Goal: Information Seeking & Learning: Learn about a topic

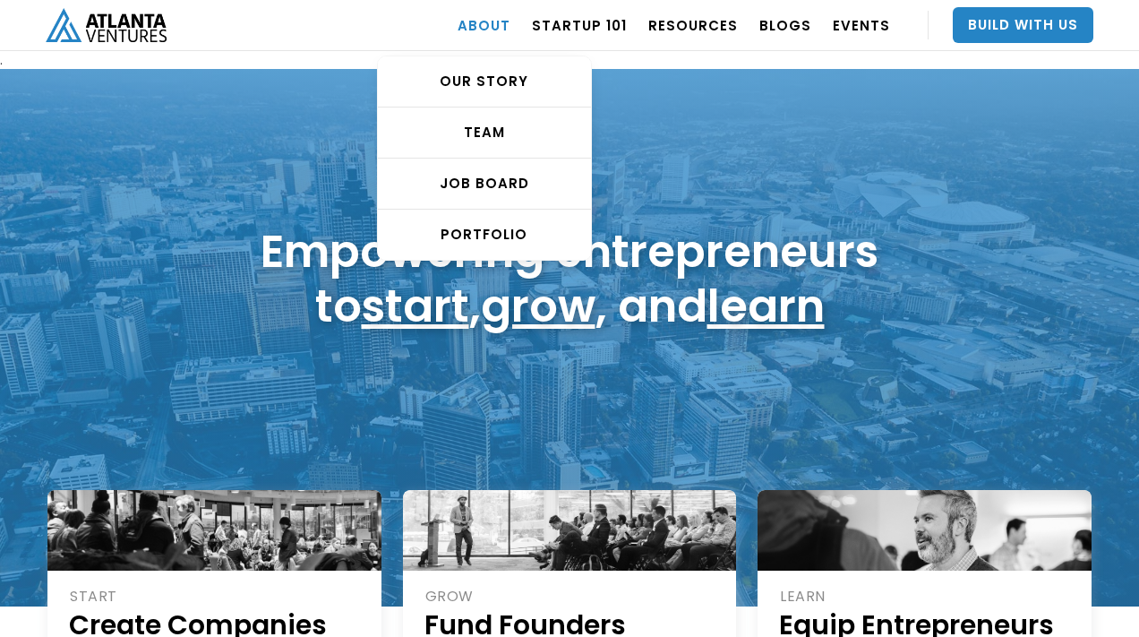
click at [499, 24] on link "ABOUT" at bounding box center [484, 25] width 53 height 50
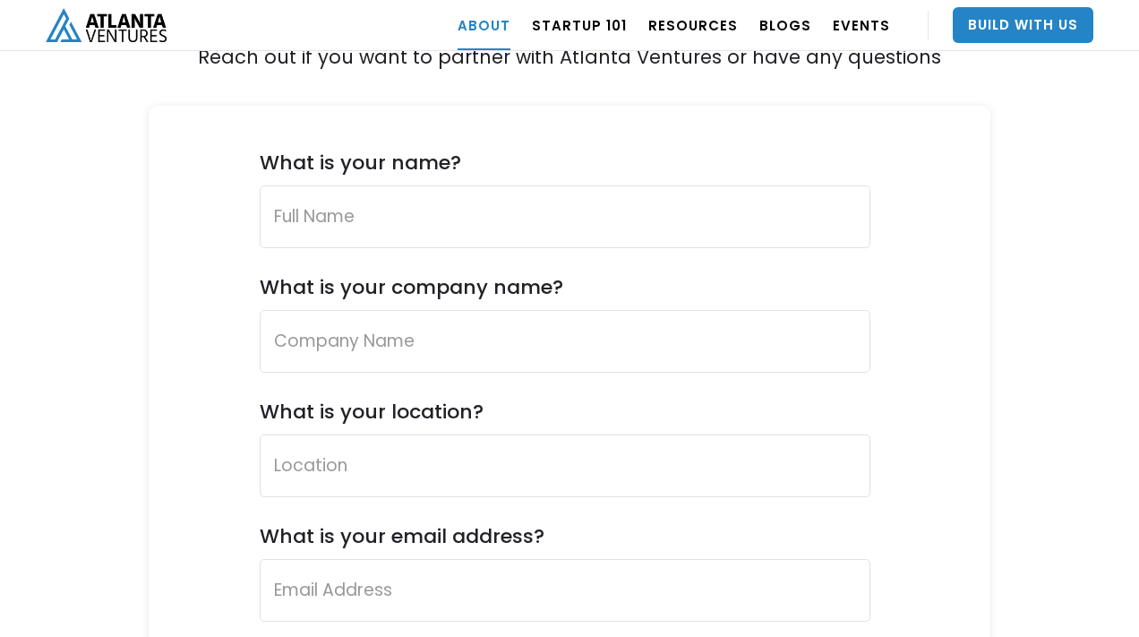
scroll to position [6738, 0]
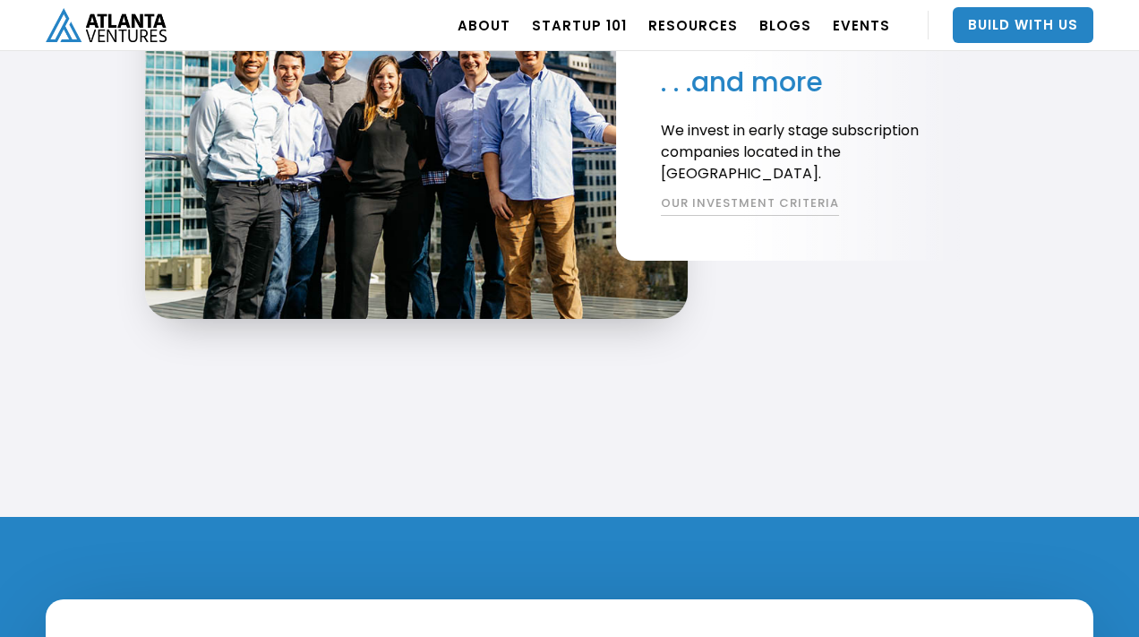
scroll to position [3595, 0]
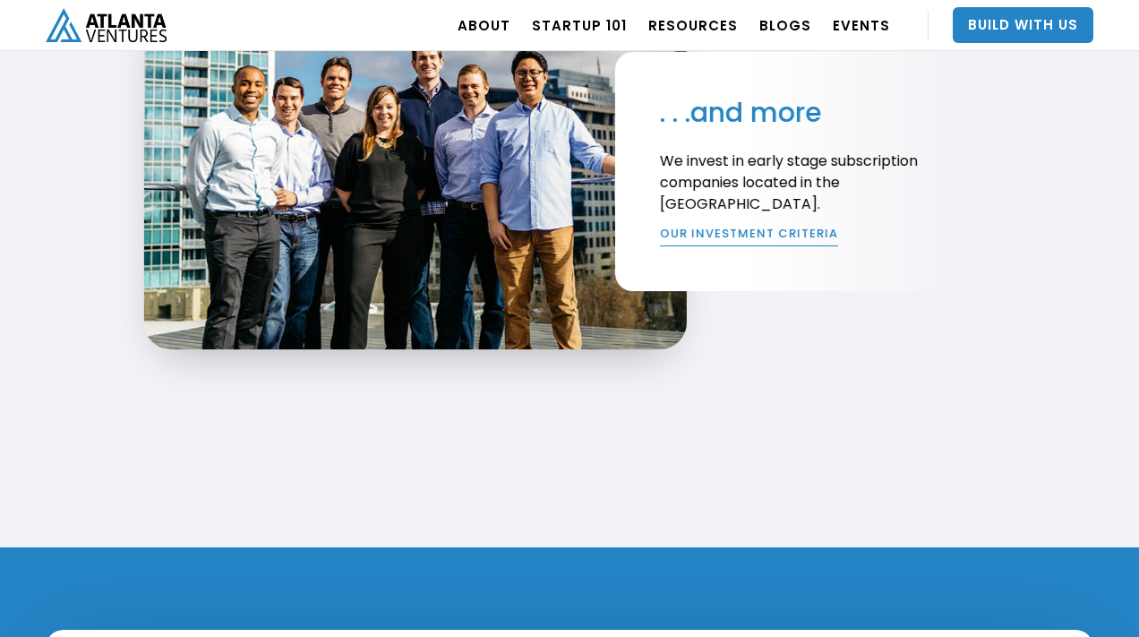
click at [732, 230] on link "OUR INVESTMENT CRITERIA" at bounding box center [748, 236] width 178 height 21
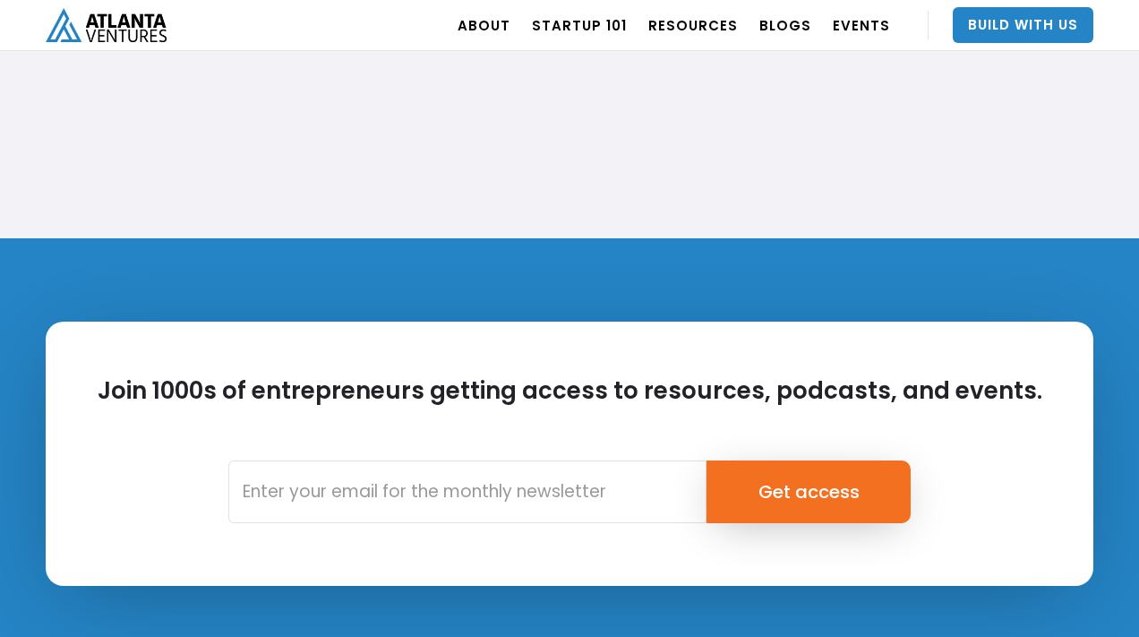
scroll to position [6843, 0]
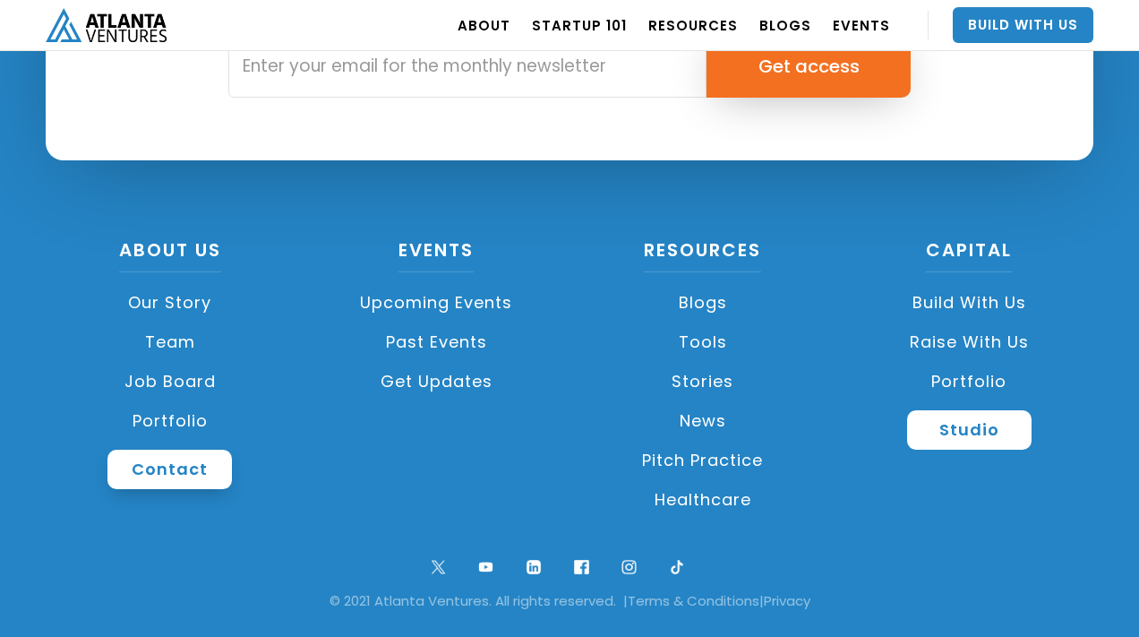
click at [154, 454] on link "Contact" at bounding box center [169, 469] width 124 height 39
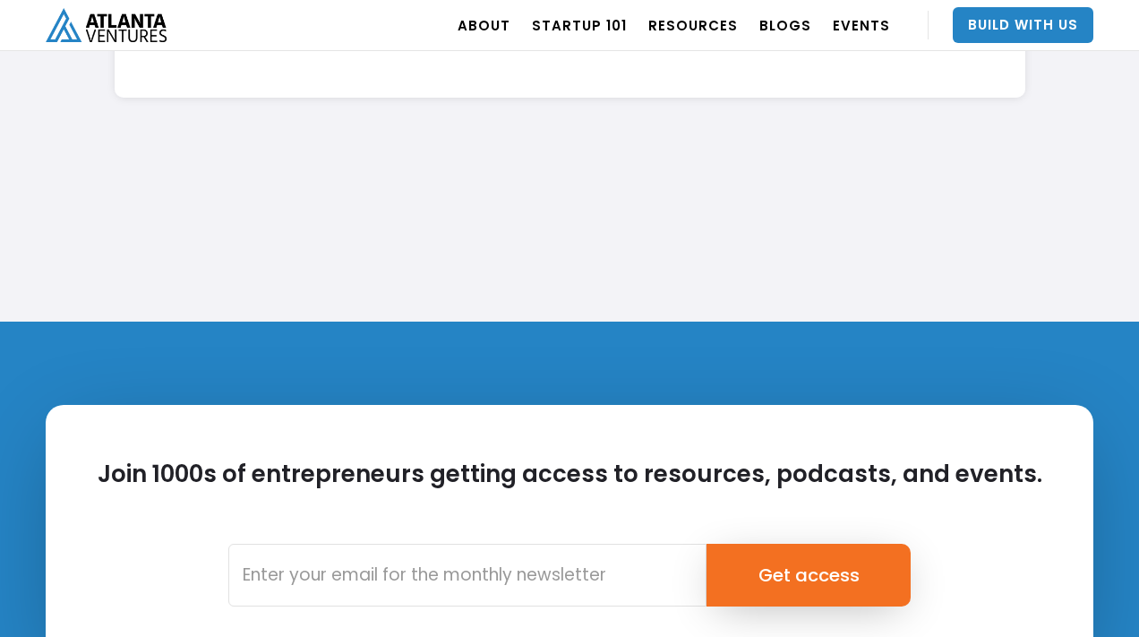
scroll to position [6843, 0]
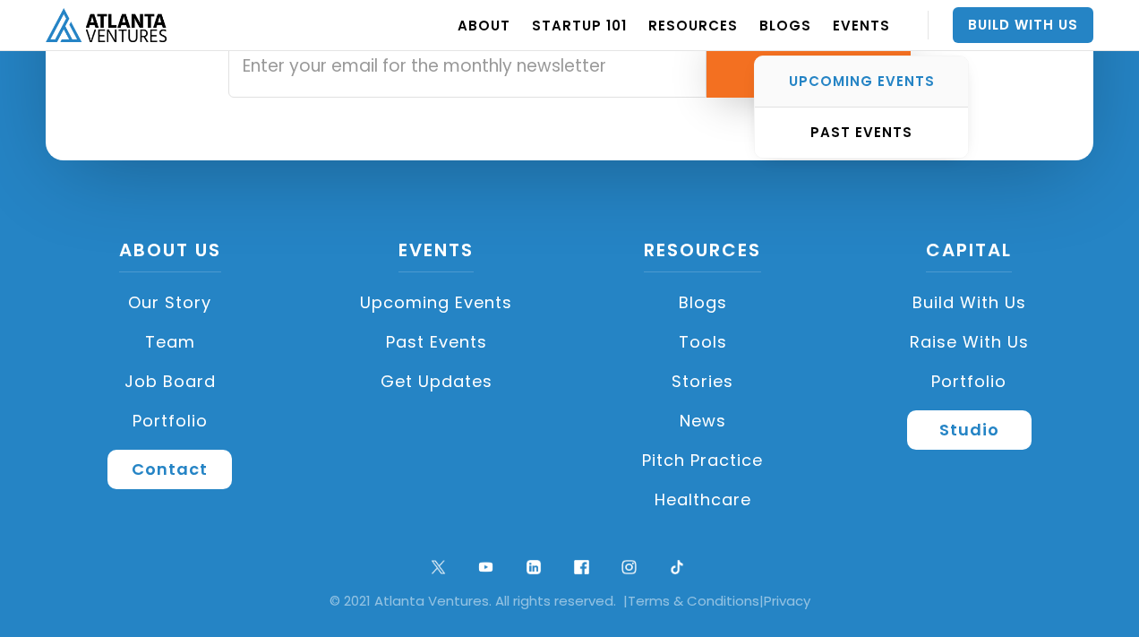
click at [860, 81] on div "UPCOMING EVENTS" at bounding box center [861, 82] width 213 height 18
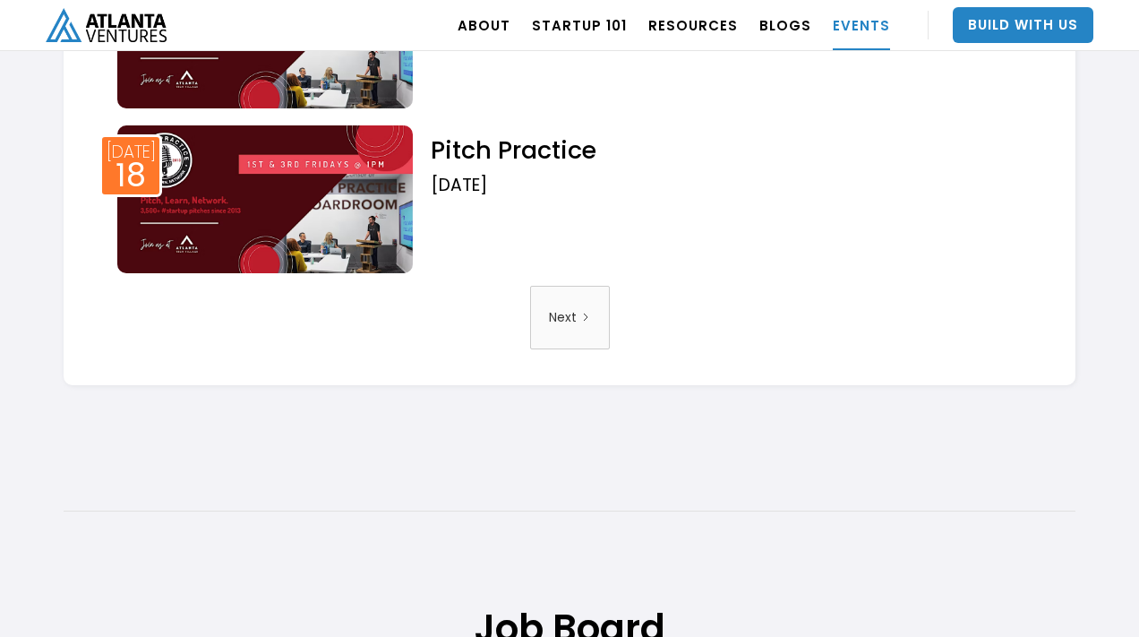
scroll to position [3109, 0]
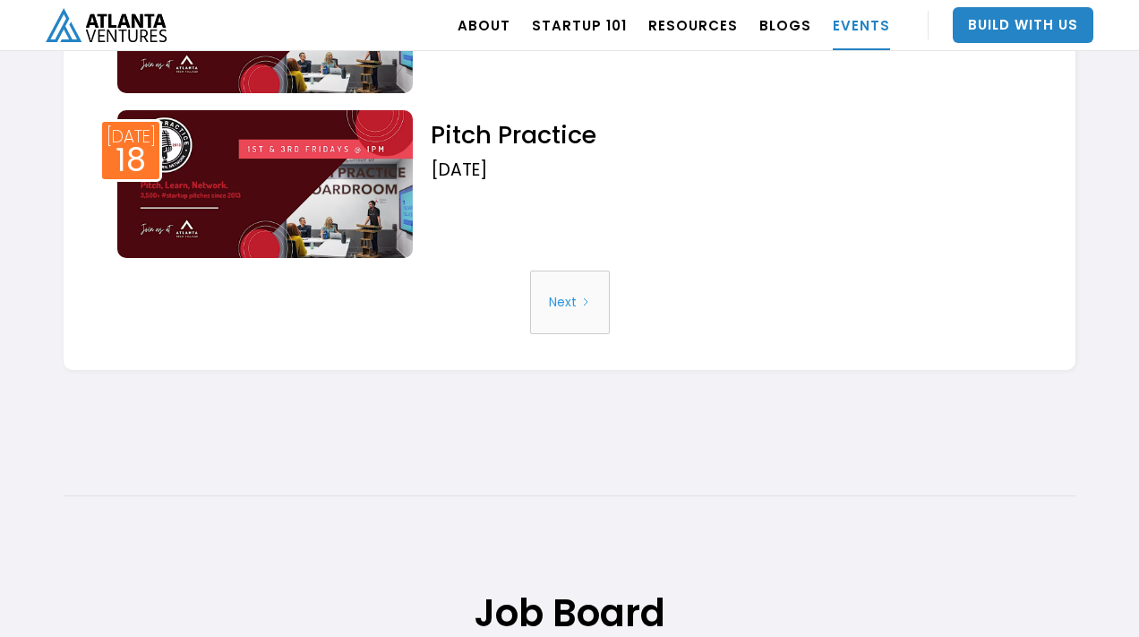
click at [560, 303] on div "Next" at bounding box center [563, 302] width 28 height 46
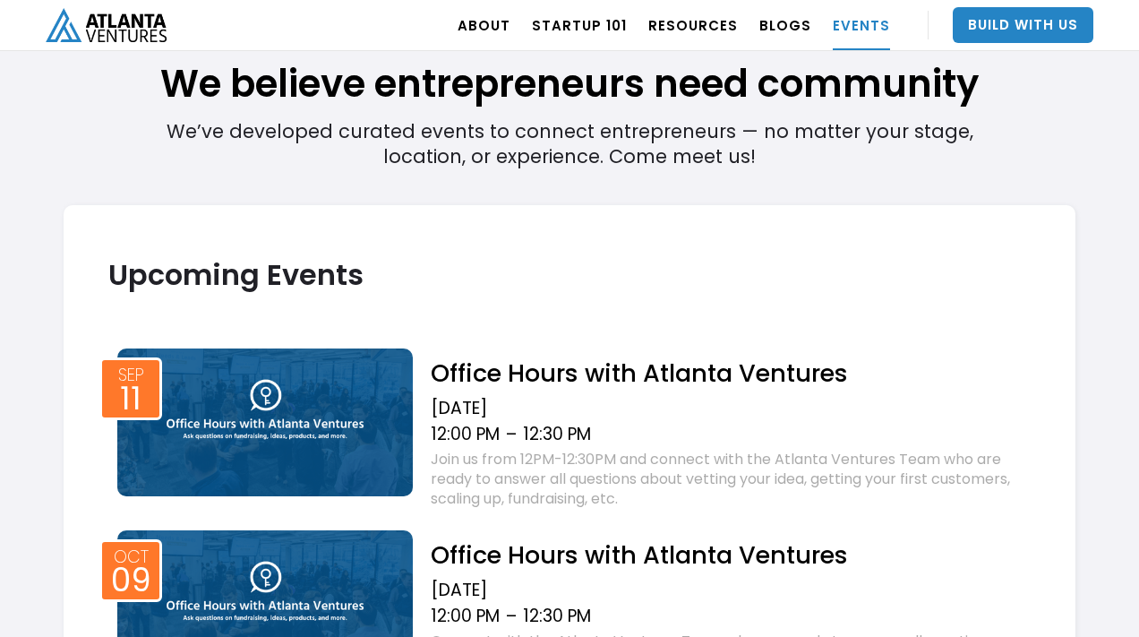
scroll to position [585, 0]
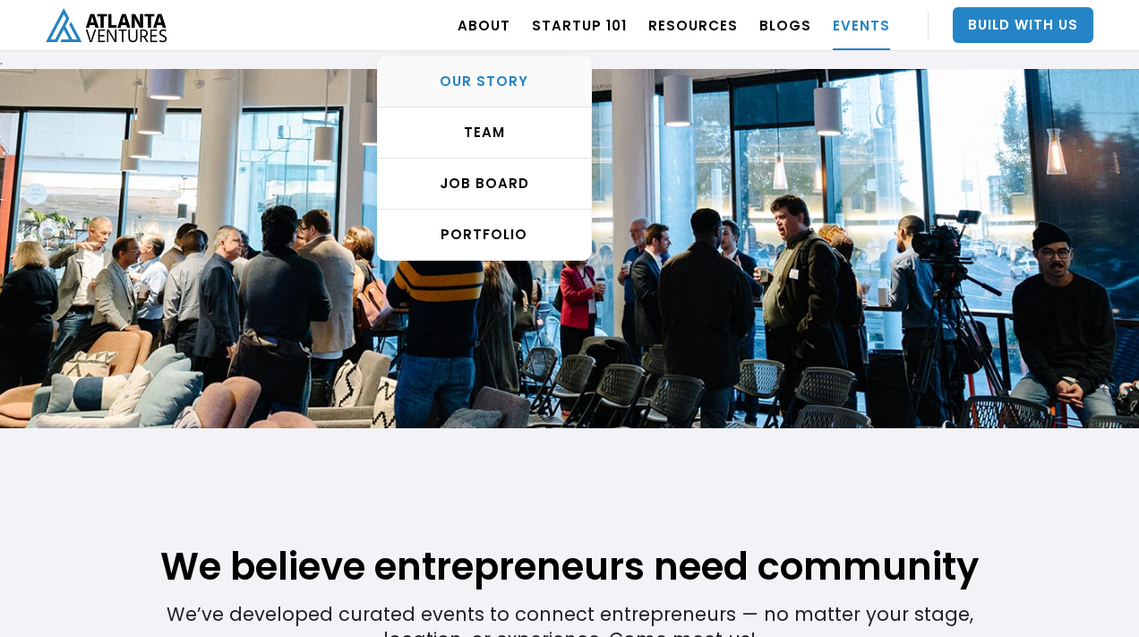
click at [507, 79] on div "OUR STORY" at bounding box center [484, 82] width 213 height 18
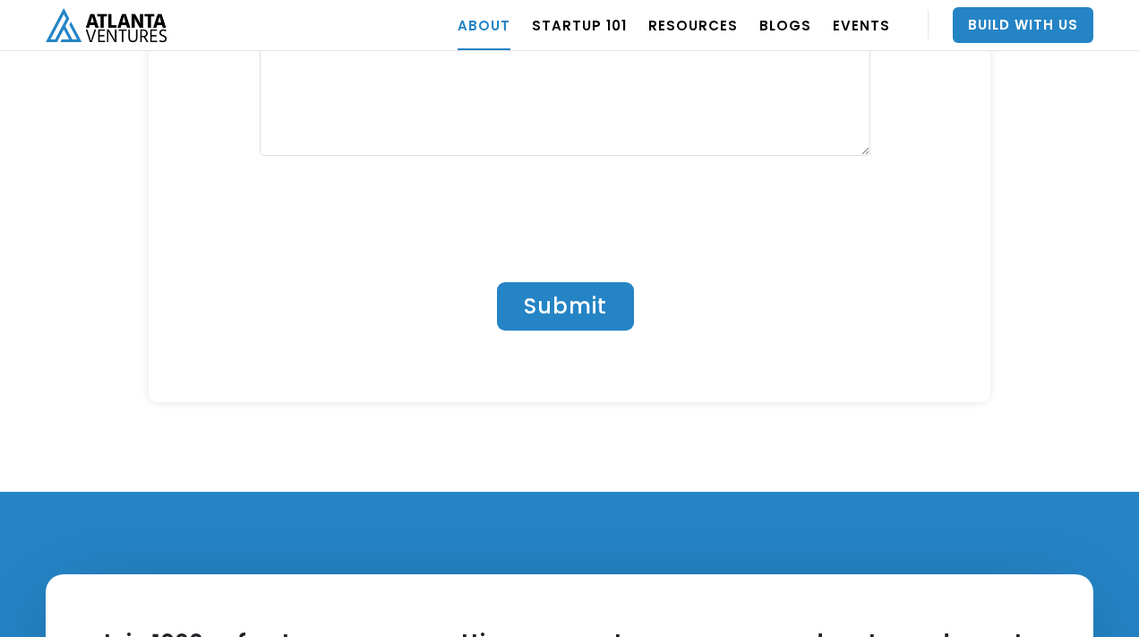
scroll to position [8060, 0]
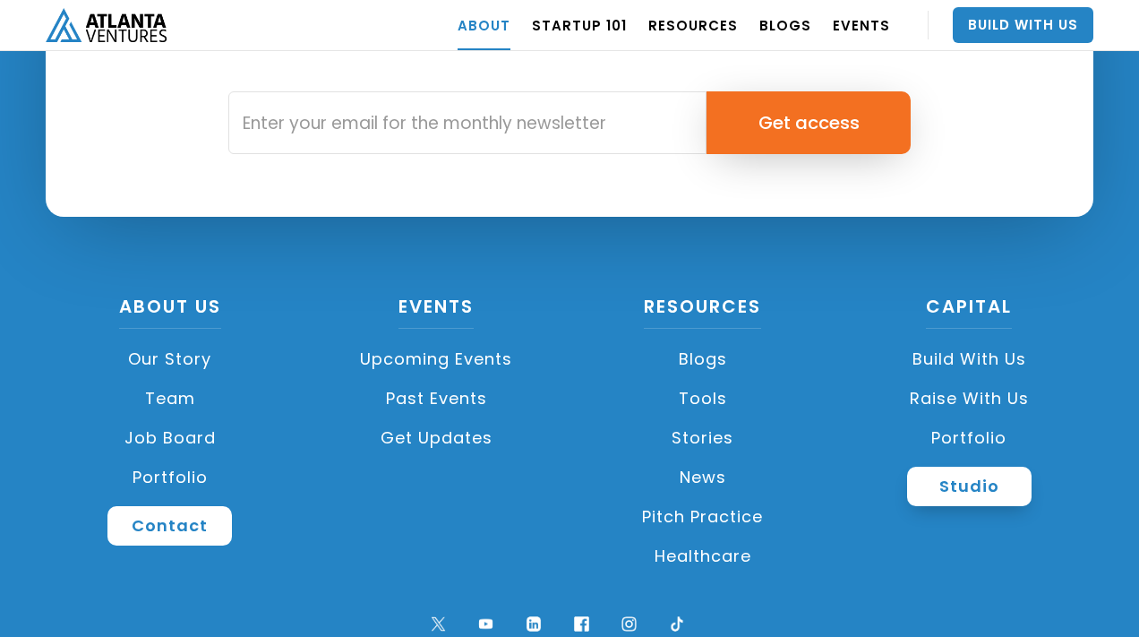
click at [987, 467] on link "Studio" at bounding box center [969, 486] width 124 height 39
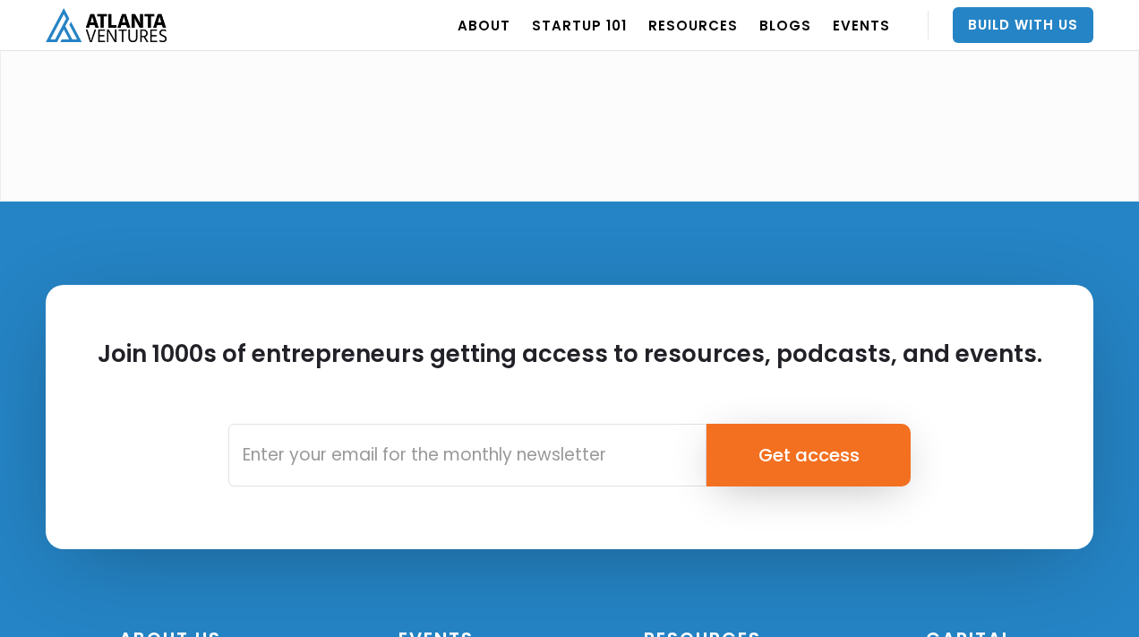
scroll to position [5096, 0]
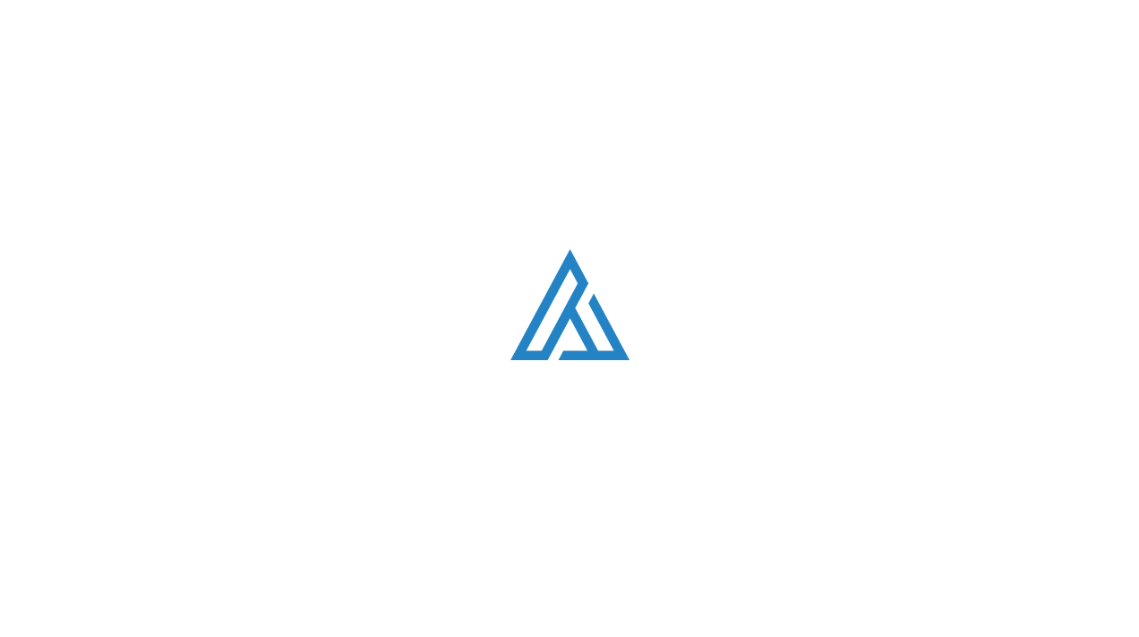
scroll to position [5096, 0]
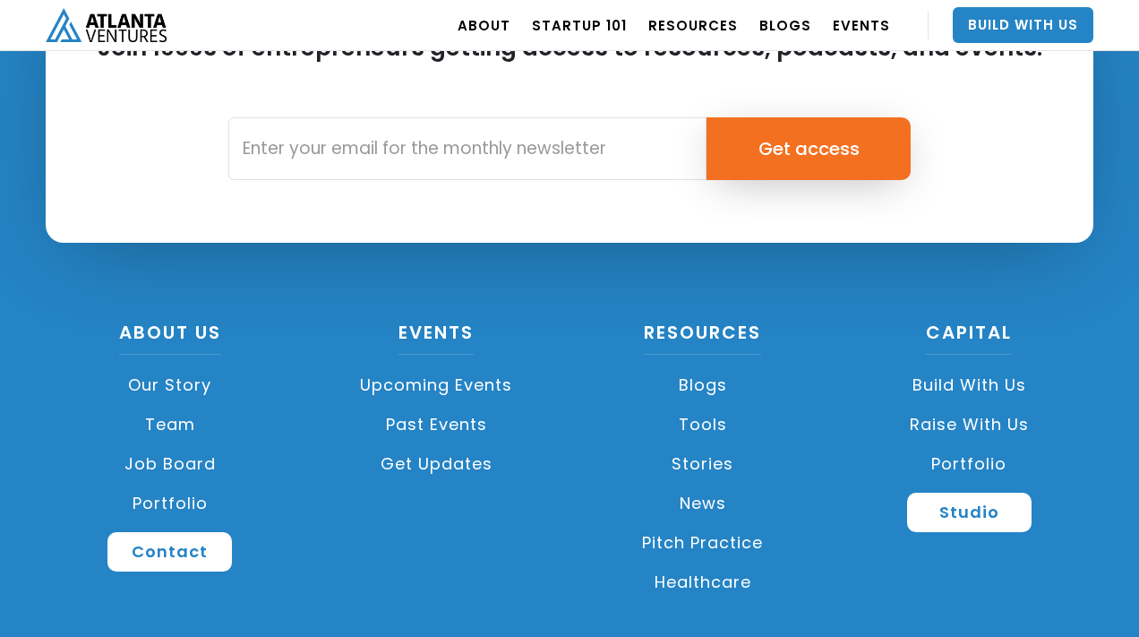
click at [136, 33] on img "home" at bounding box center [106, 24] width 121 height 33
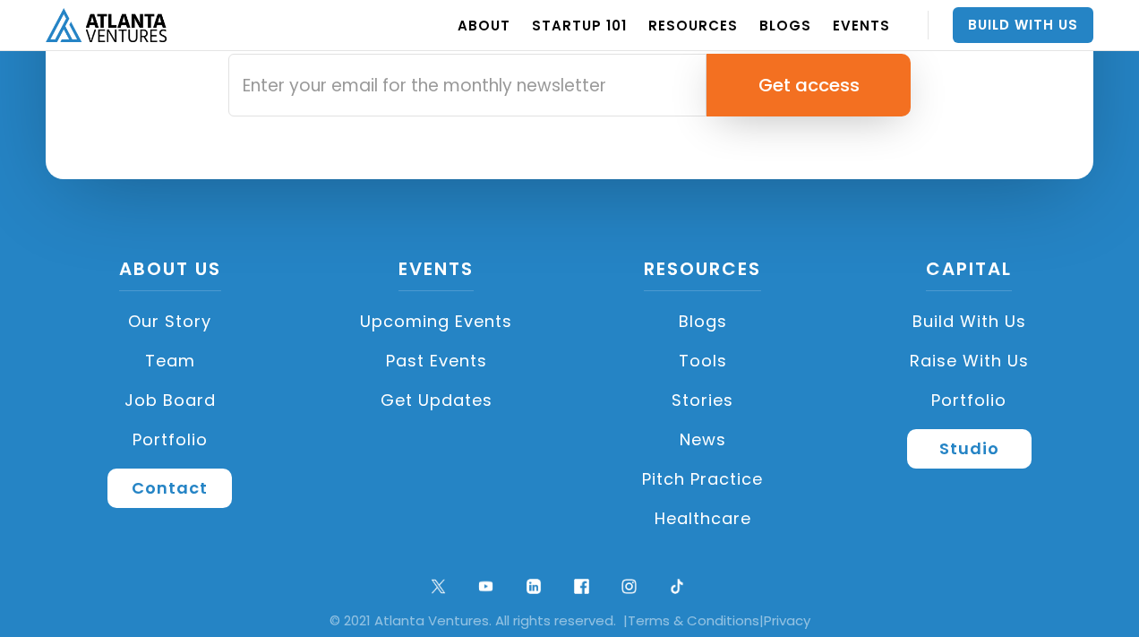
scroll to position [4331, 0]
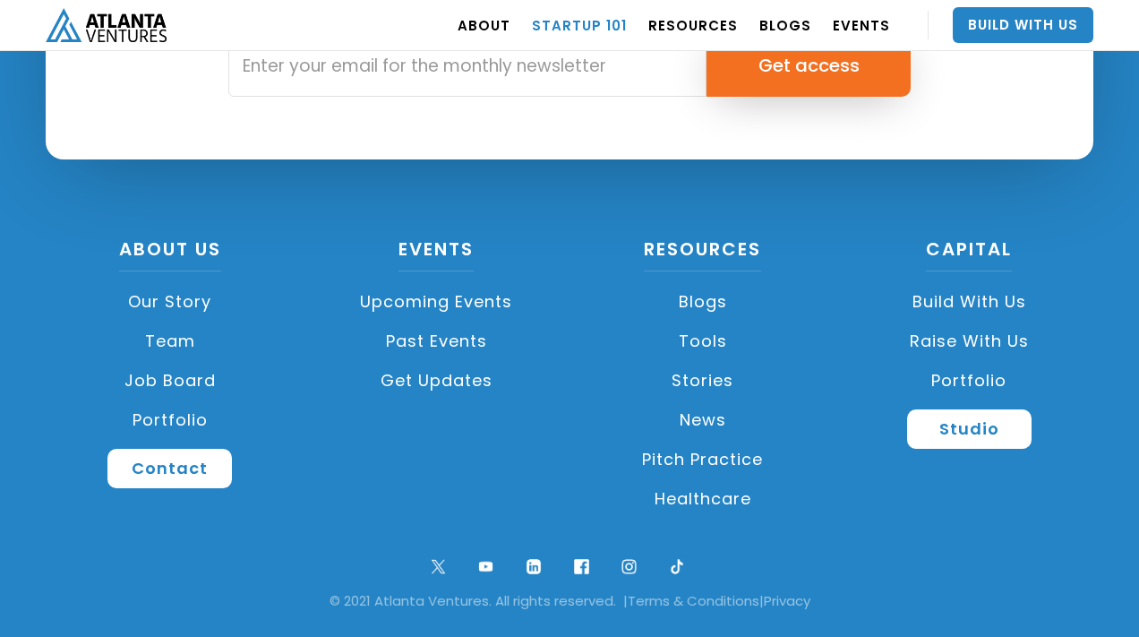
click at [570, 29] on link "Startup 101" at bounding box center [579, 25] width 95 height 50
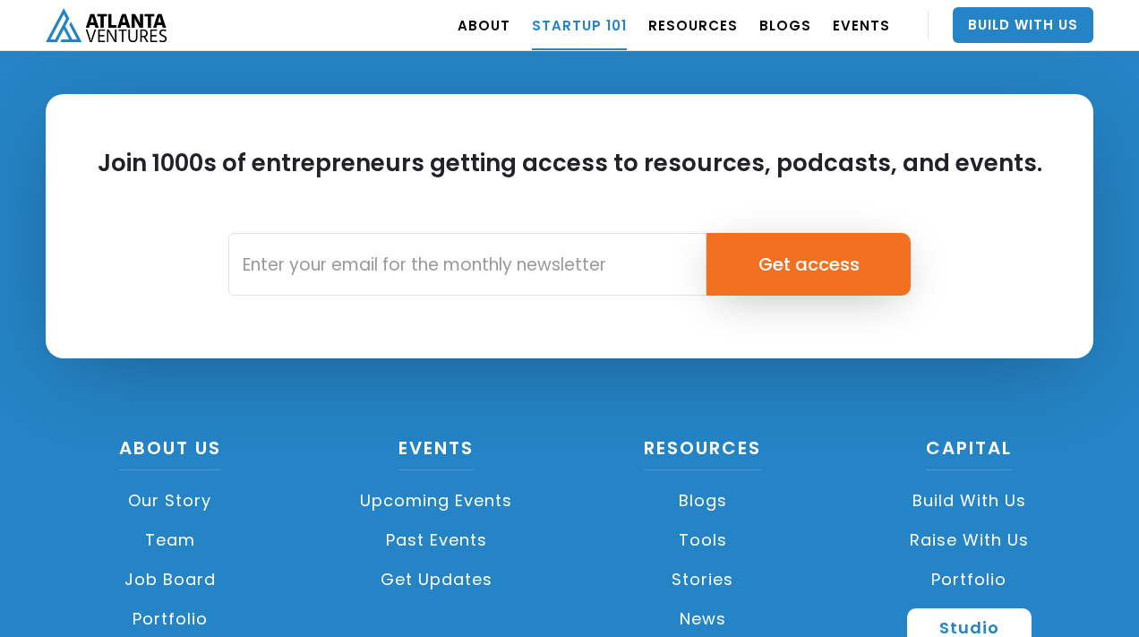
scroll to position [4181, 0]
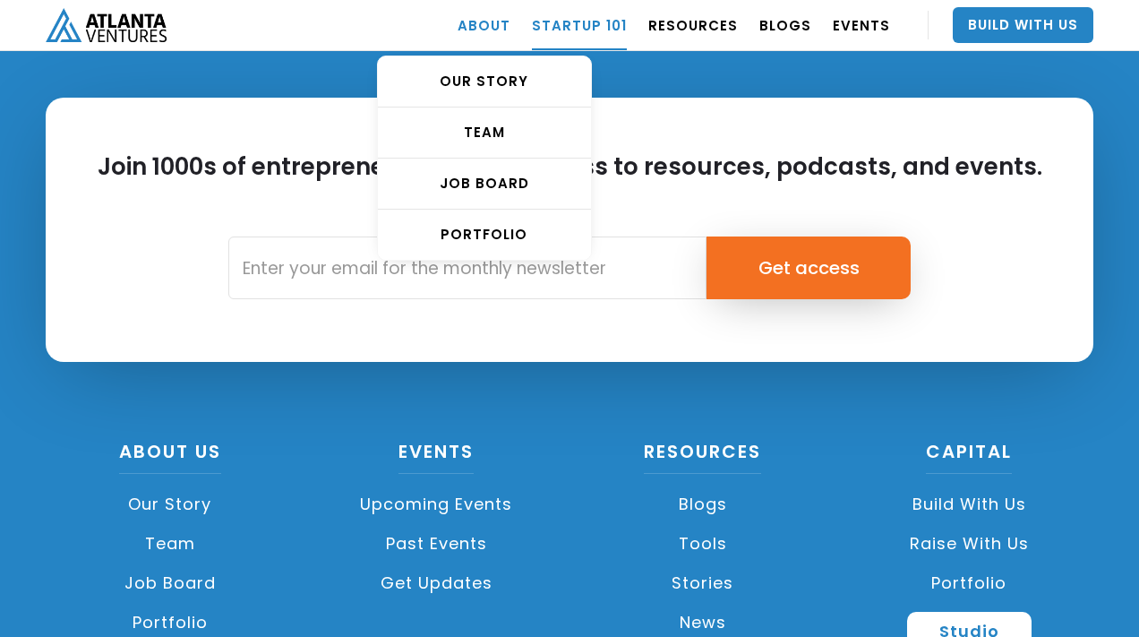
click at [503, 27] on link "ABOUT" at bounding box center [484, 25] width 53 height 50
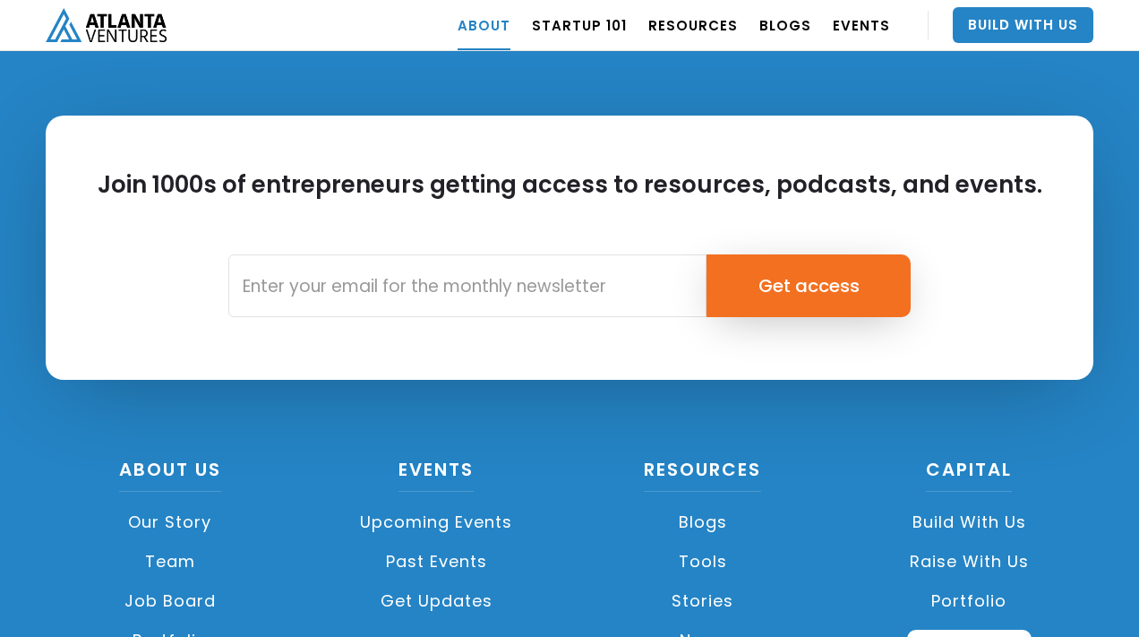
scroll to position [8060, 0]
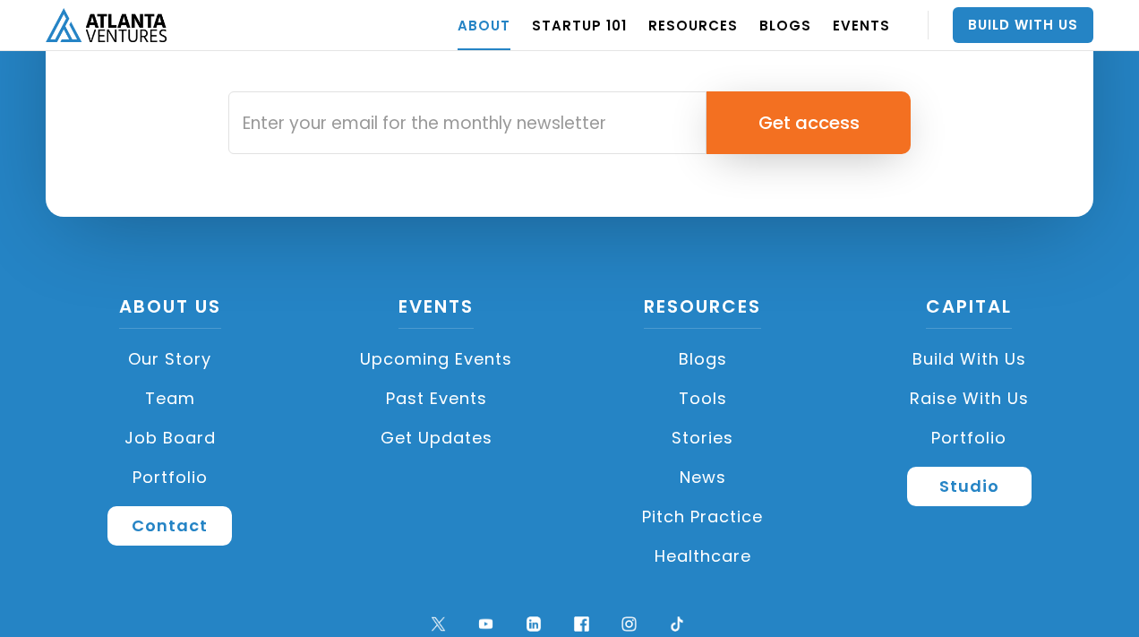
click at [707, 379] on link "Tools" at bounding box center [702, 398] width 249 height 39
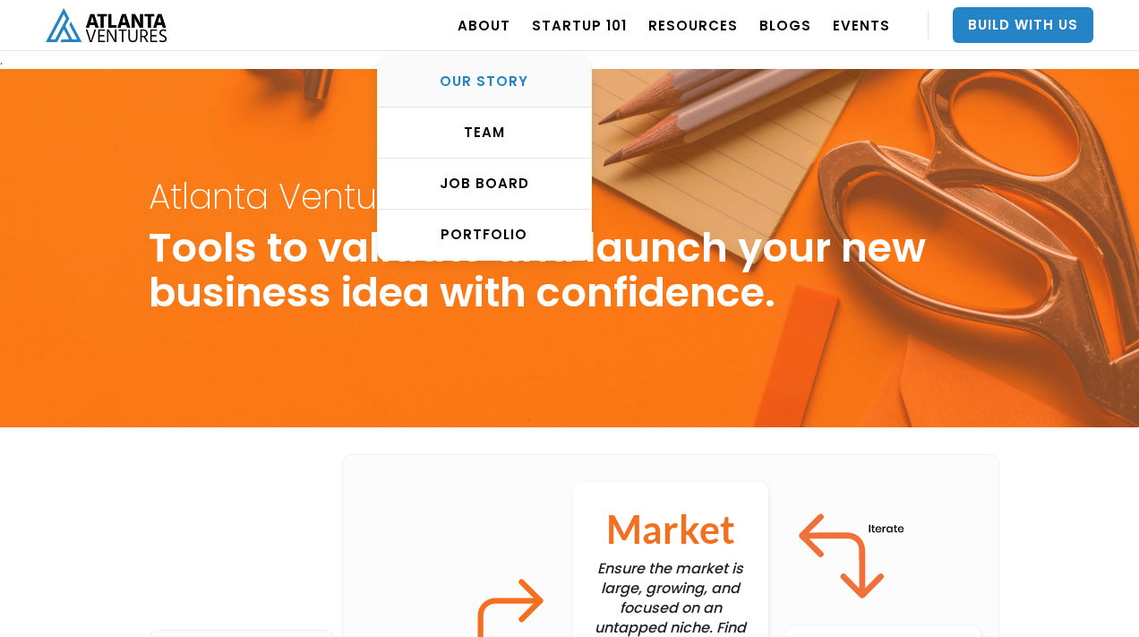
click at [491, 82] on div "OUR STORY" at bounding box center [484, 82] width 213 height 18
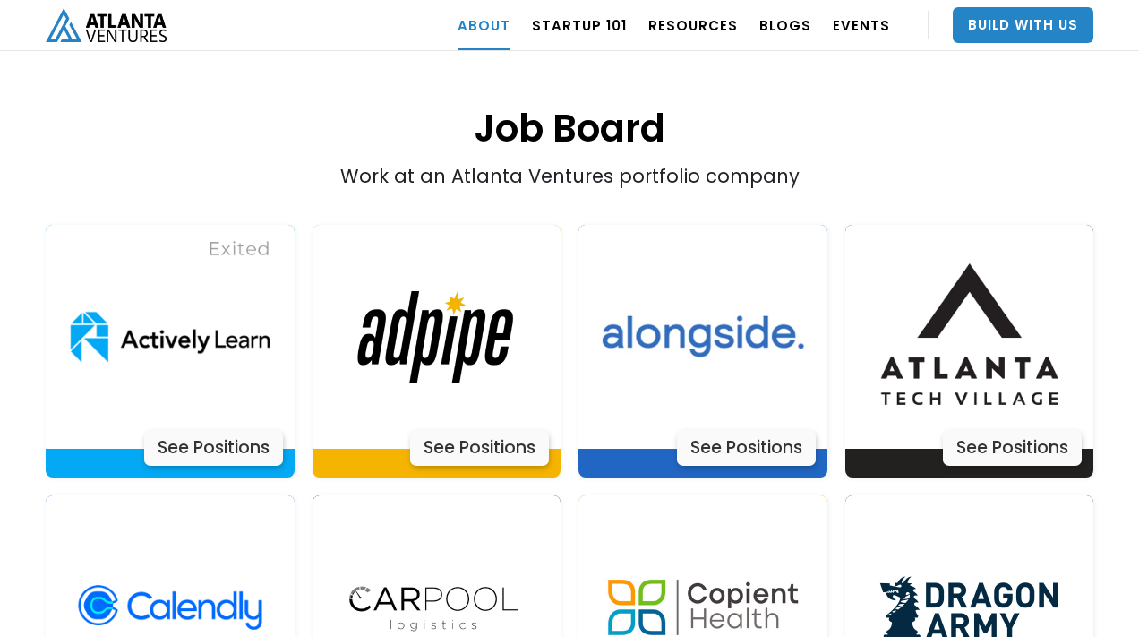
scroll to position [3594, 0]
